Goal: Information Seeking & Learning: Learn about a topic

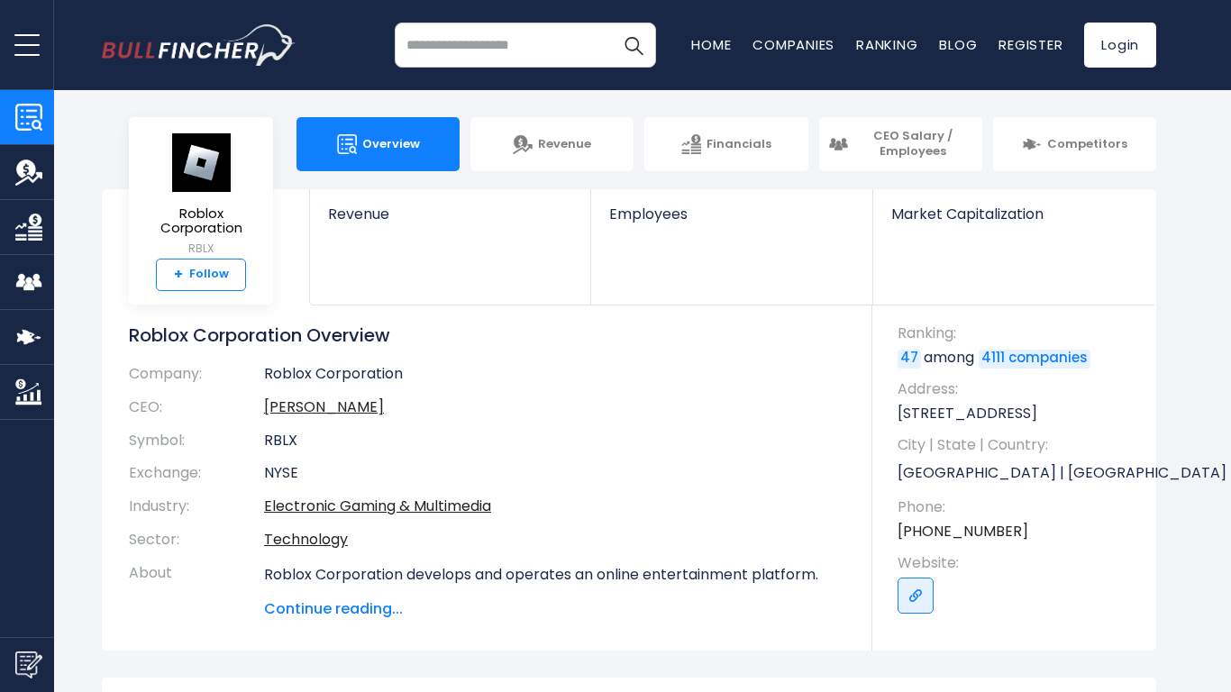
click at [218, 302] on div "Roblox Corporation RBLX + Follow" at bounding box center [201, 210] width 144 height 187
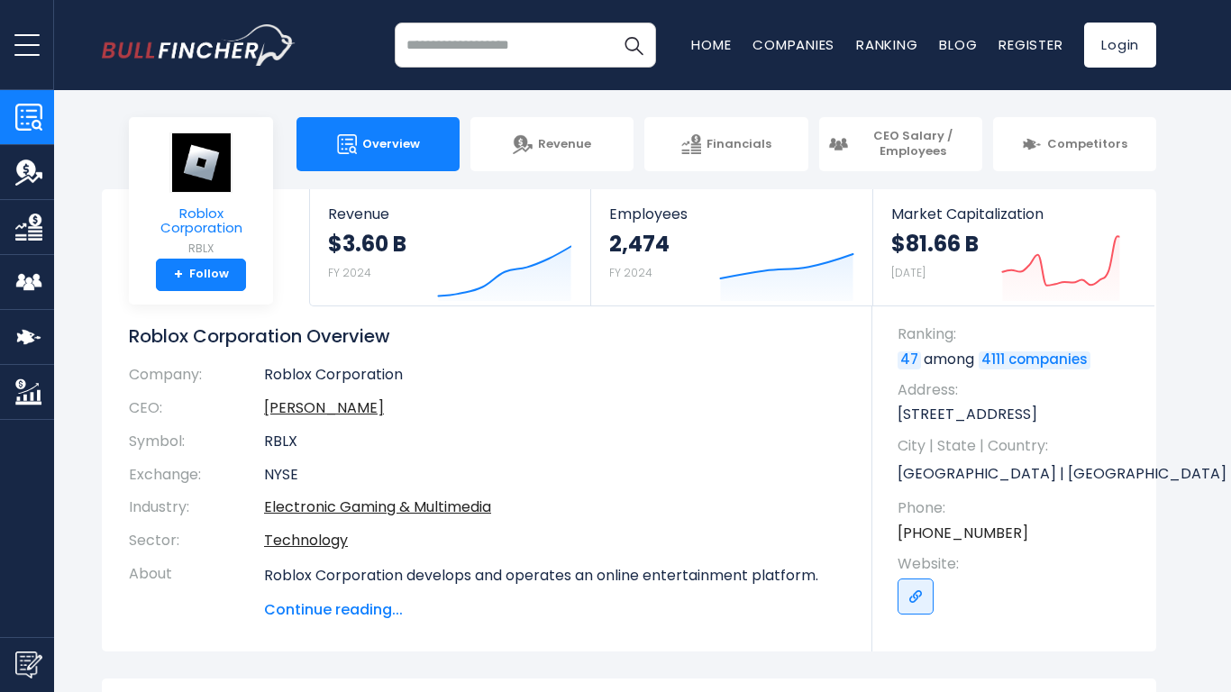
click at [206, 277] on link "+ Follow" at bounding box center [201, 275] width 90 height 32
click at [210, 225] on span "Roblox Corporation" at bounding box center [200, 221] width 115 height 30
click at [224, 246] on small "RBLX" at bounding box center [200, 249] width 115 height 16
click at [204, 256] on link "Roblox Corporation RBLX" at bounding box center [200, 195] width 117 height 127
